Goal: Task Accomplishment & Management: Use online tool/utility

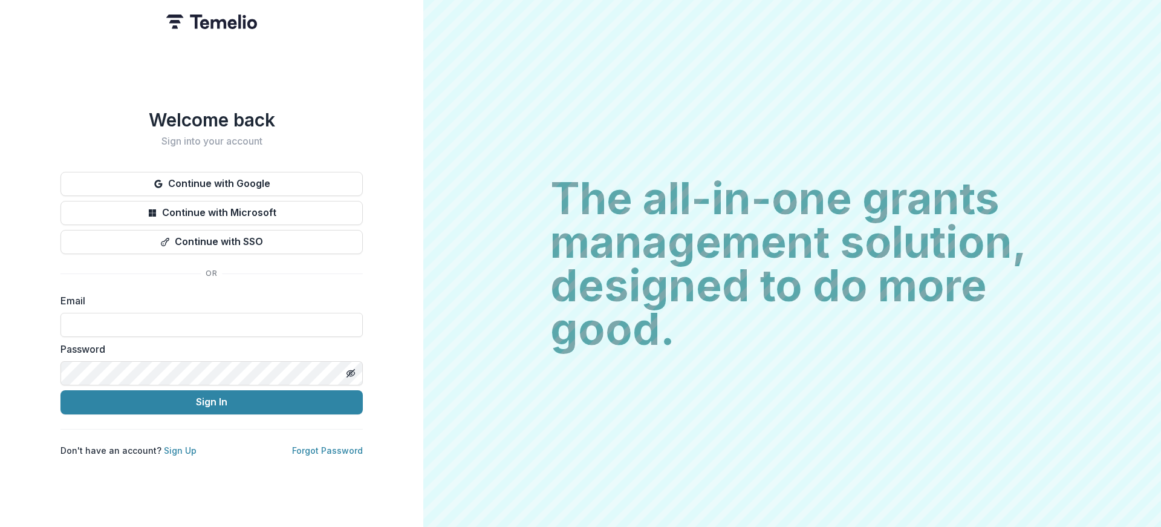
click at [222, 176] on button "Continue with Google" at bounding box center [211, 184] width 302 height 24
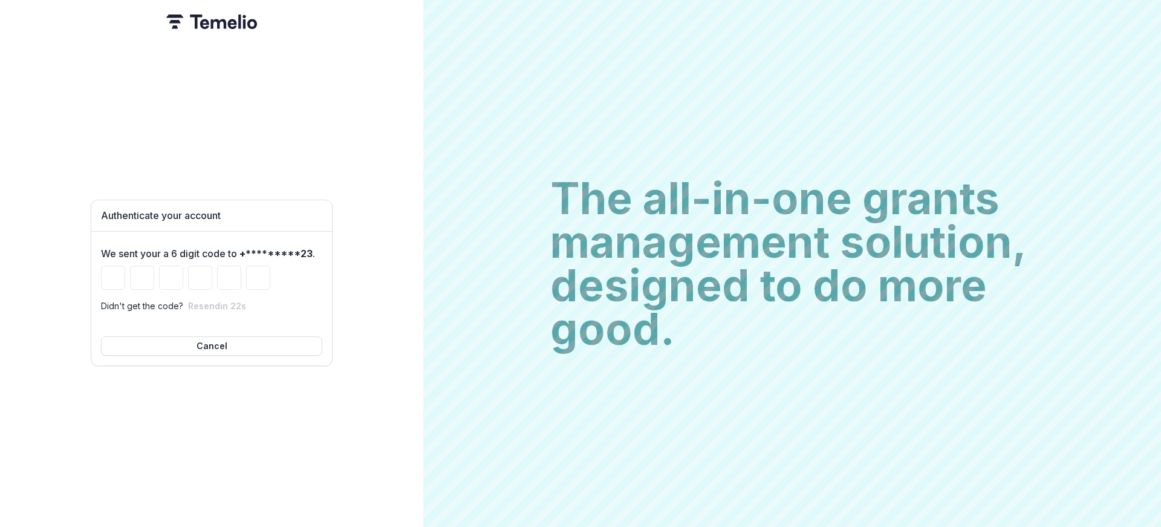
type input "*"
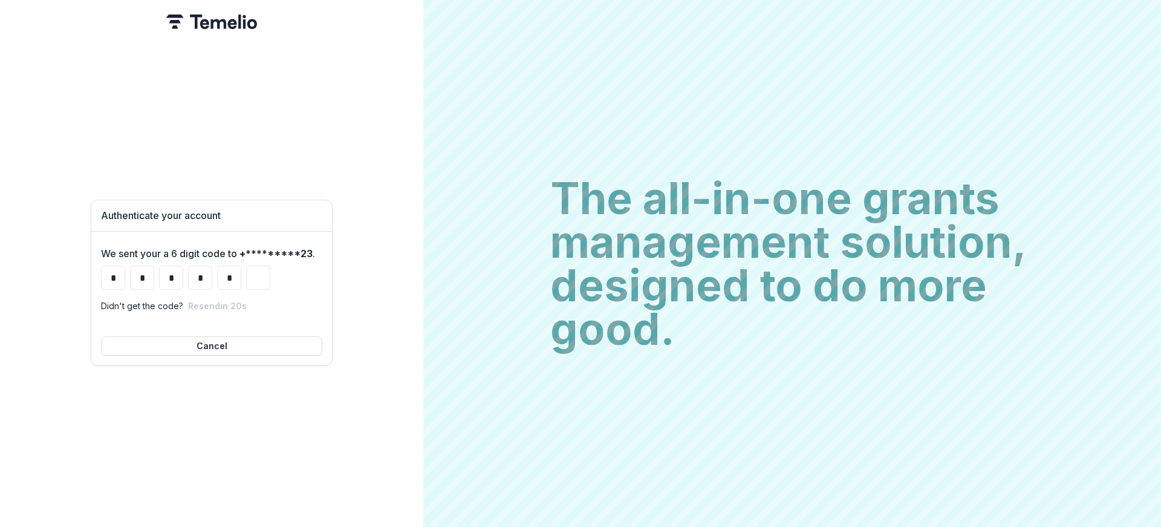
type input "*"
